Goal: Information Seeking & Learning: Learn about a topic

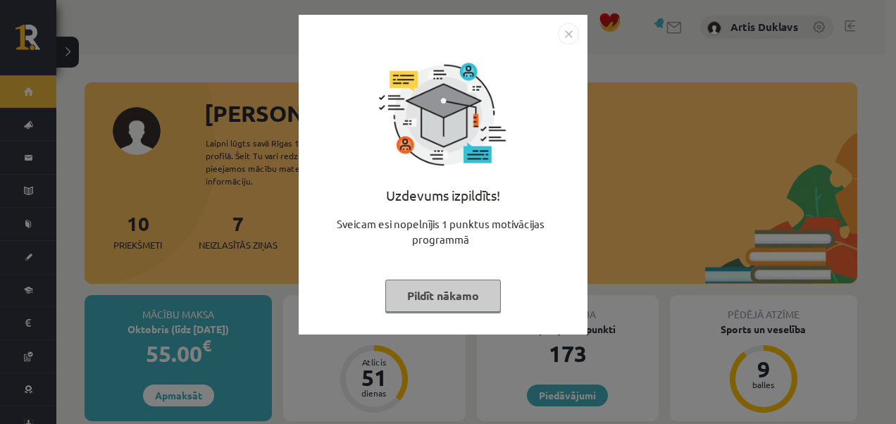
click at [567, 28] on img "Close" at bounding box center [568, 33] width 21 height 21
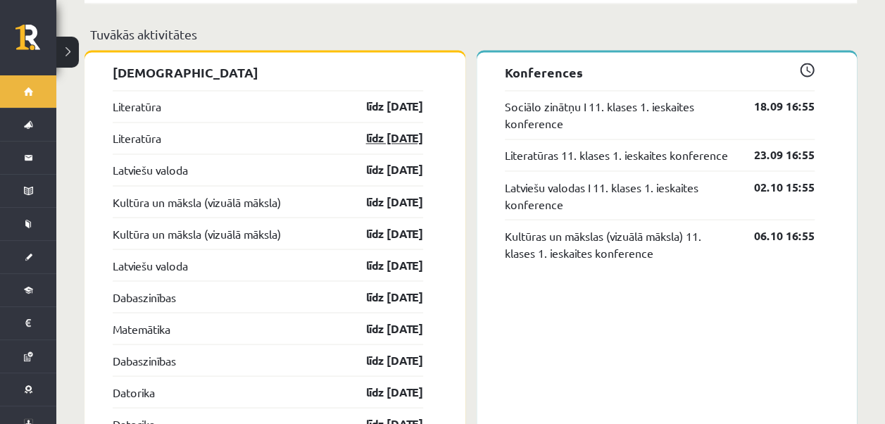
scroll to position [1104, 0]
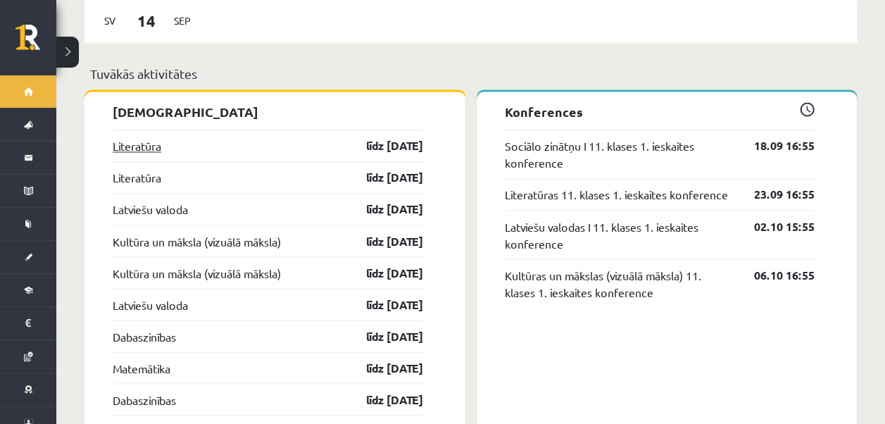
click at [149, 137] on link "Literatūra" at bounding box center [137, 145] width 49 height 17
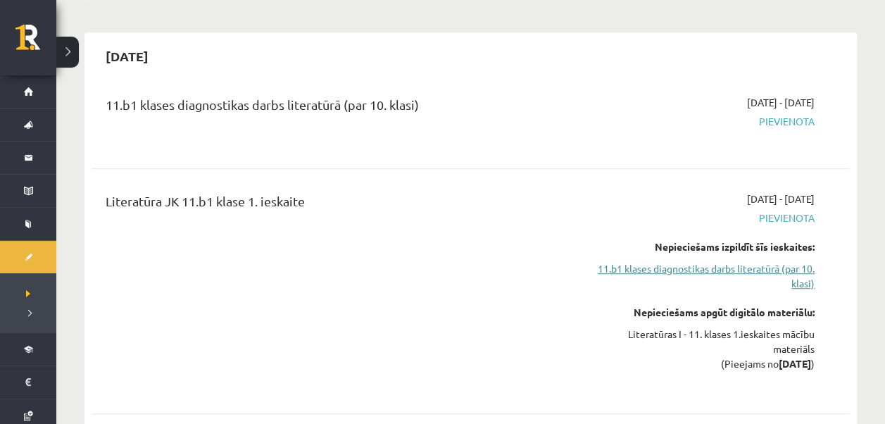
click at [772, 268] on link "11.b1 klases diagnostikas darbs literatūrā (par 10. klasi)" at bounding box center [703, 276] width 222 height 30
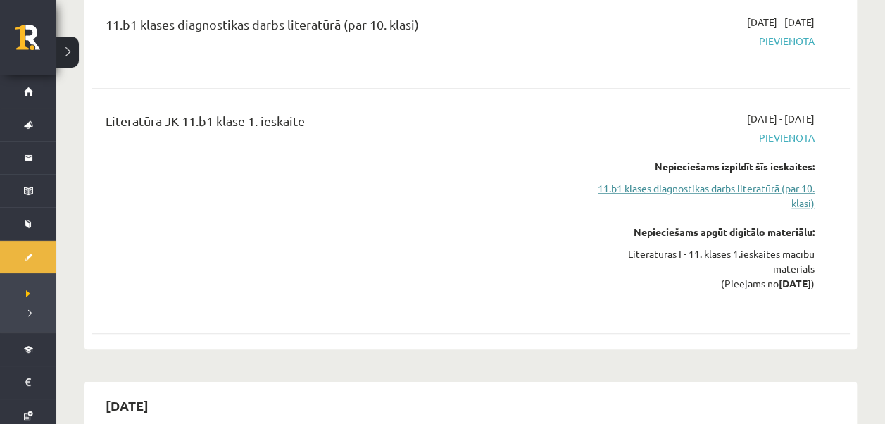
click at [749, 189] on link "11.b1 klases diagnostikas darbs literatūrā (par 10. klasi)" at bounding box center [703, 196] width 222 height 30
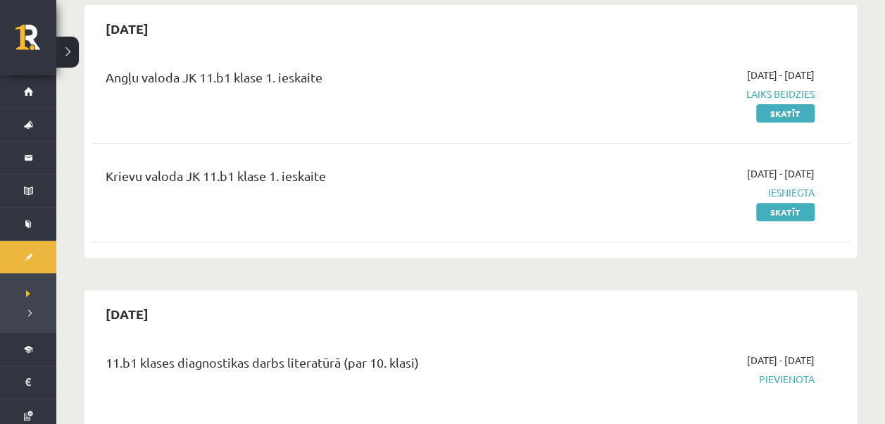
scroll to position [0, 0]
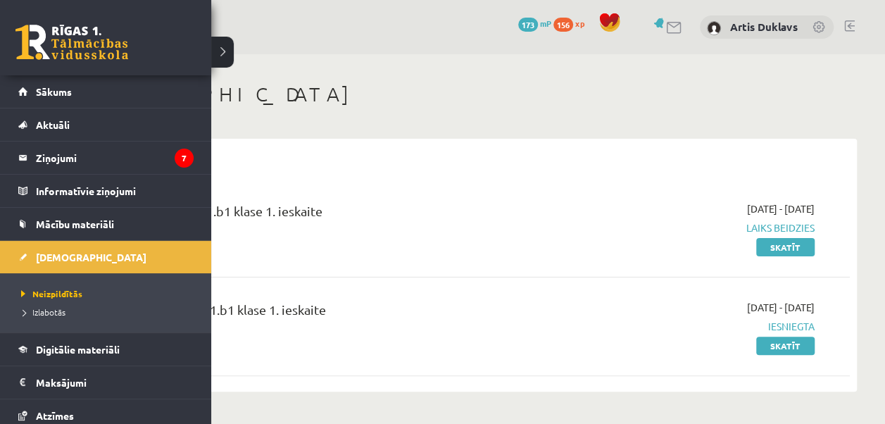
click at [70, 31] on link at bounding box center [71, 42] width 113 height 35
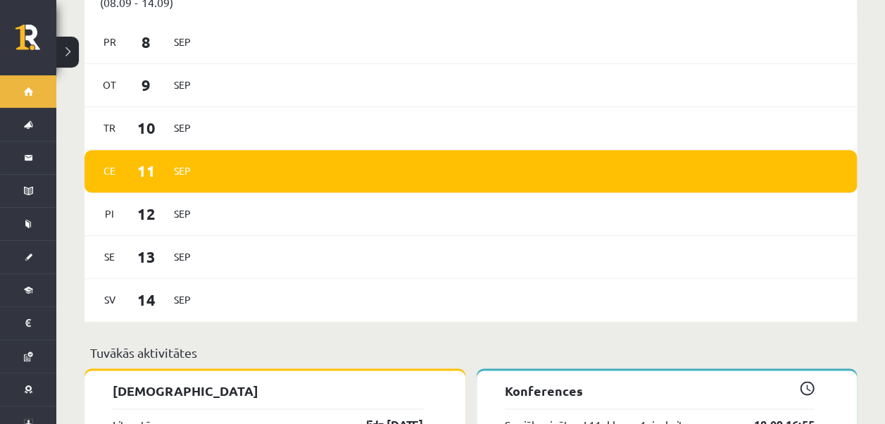
scroll to position [803, 0]
